Goal: Find contact information: Find contact information

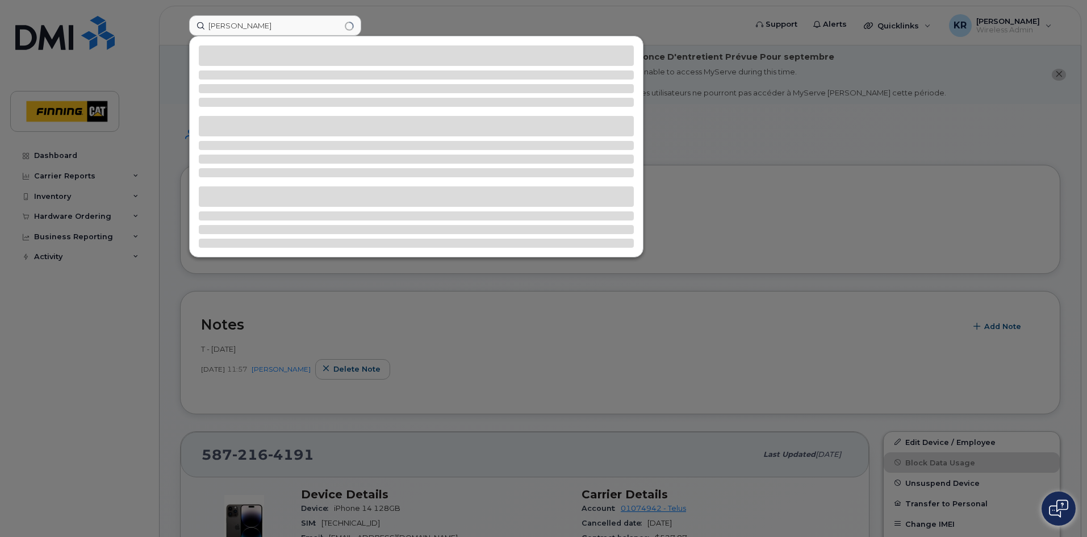
scroll to position [114, 0]
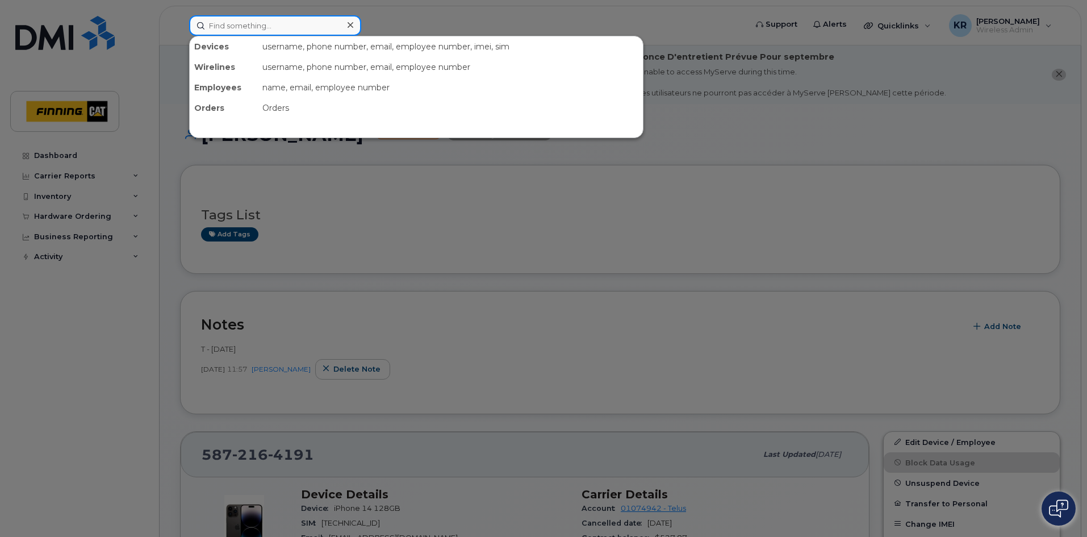
click at [272, 27] on input at bounding box center [275, 25] width 172 height 20
paste input "Duane Dallaire"
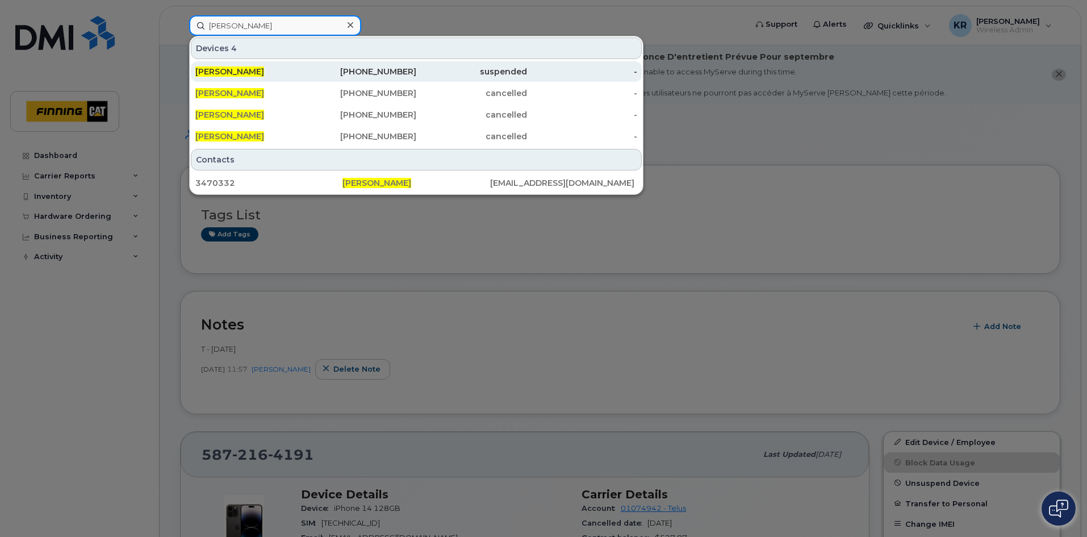
type input "Duane Dallaire"
click at [386, 74] on div "587-645-4085" at bounding box center [361, 71] width 111 height 11
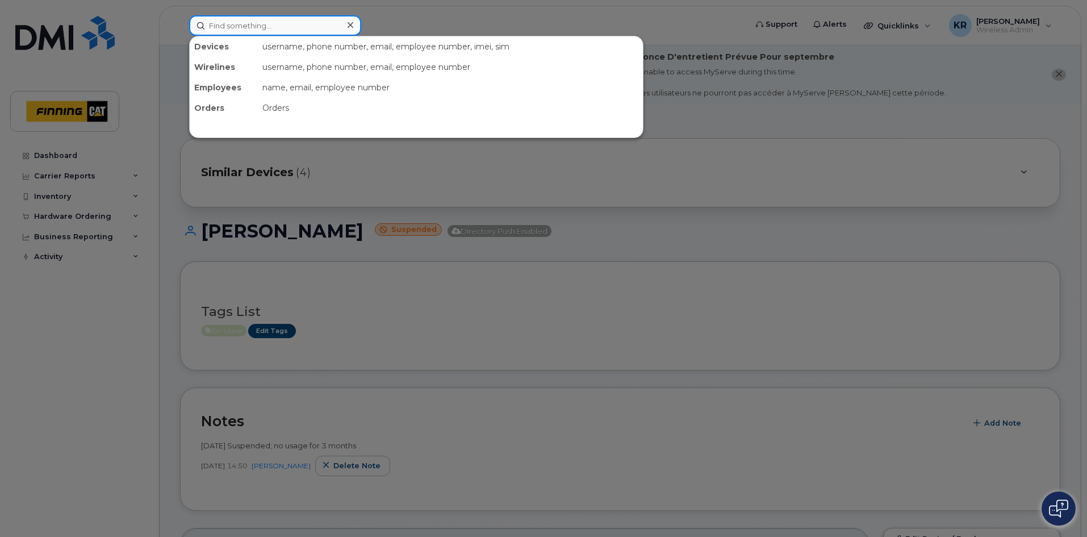
click at [260, 26] on input at bounding box center [275, 25] width 172 height 20
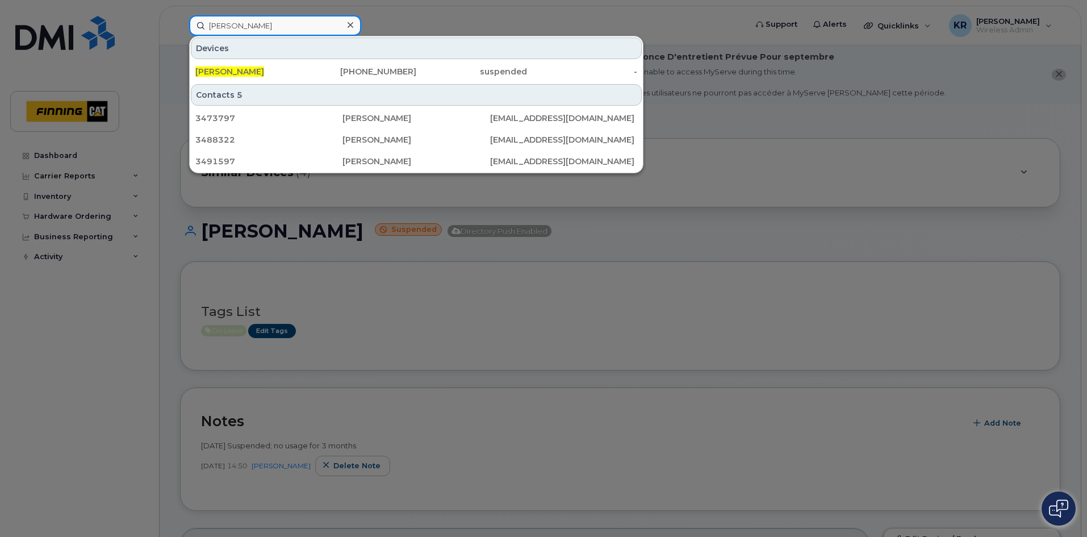
type input "Amit verma"
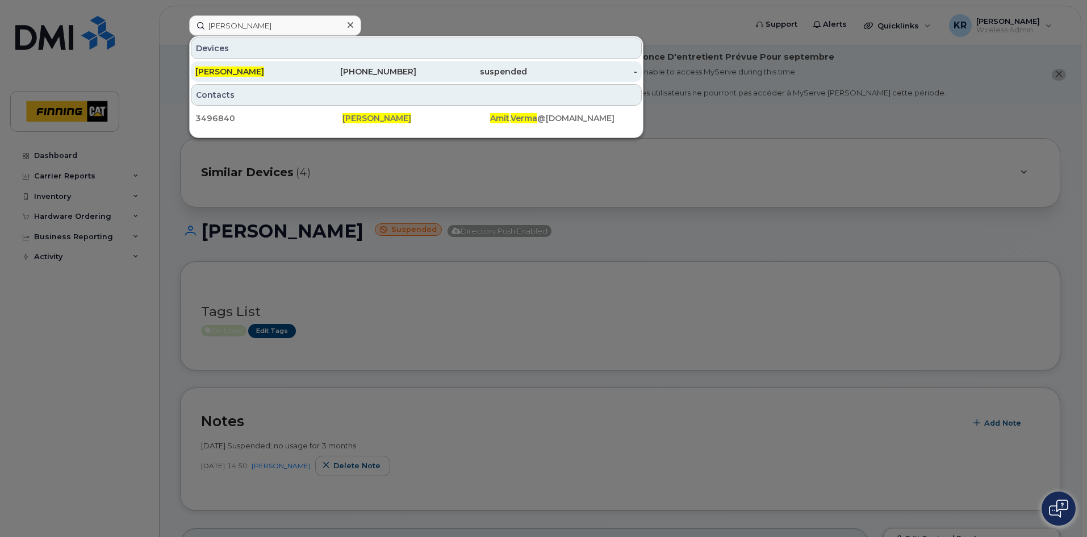
click at [349, 70] on div "587-216-4191" at bounding box center [361, 71] width 111 height 11
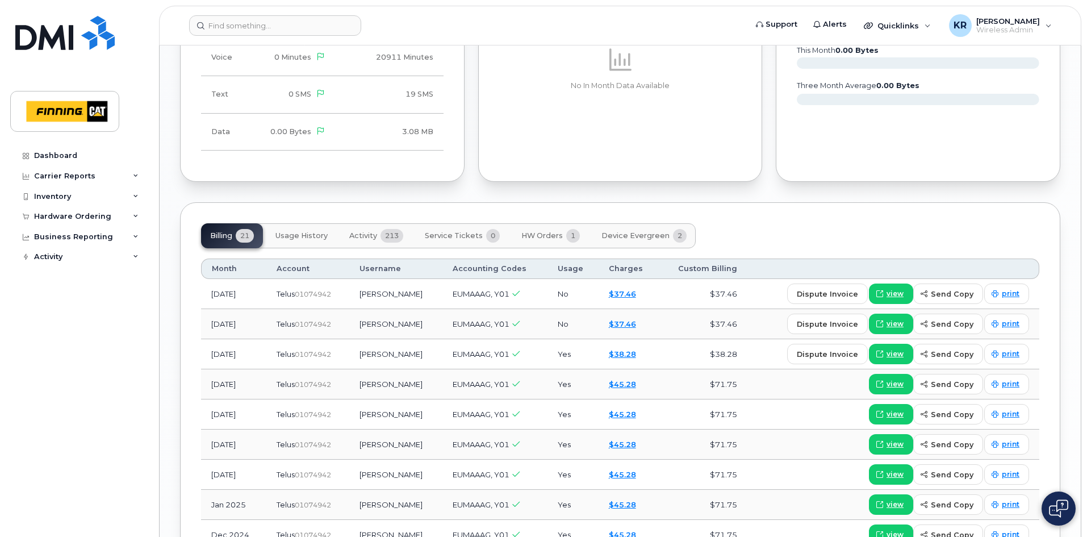
scroll to position [1156, 0]
